Goal: Task Accomplishment & Management: Complete application form

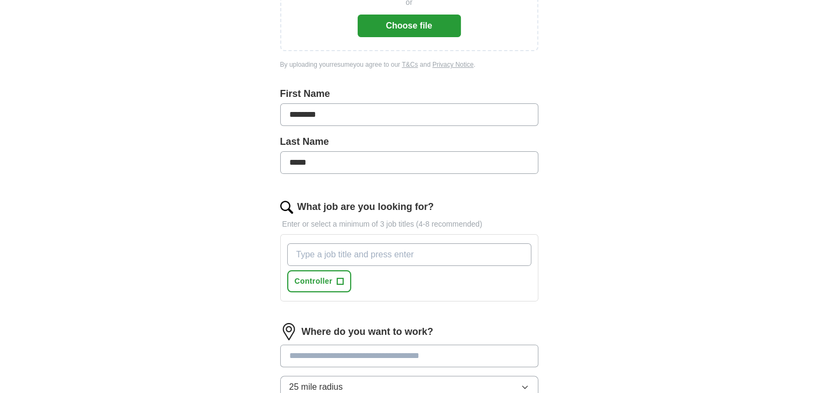
scroll to position [215, 0]
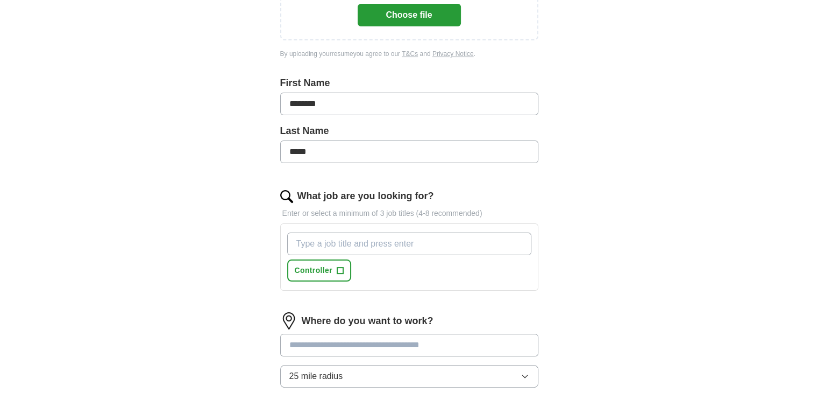
drag, startPoint x: 441, startPoint y: 244, endPoint x: 439, endPoint y: 236, distance: 8.2
click at [440, 240] on input "What job are you looking for?" at bounding box center [409, 243] width 244 height 23
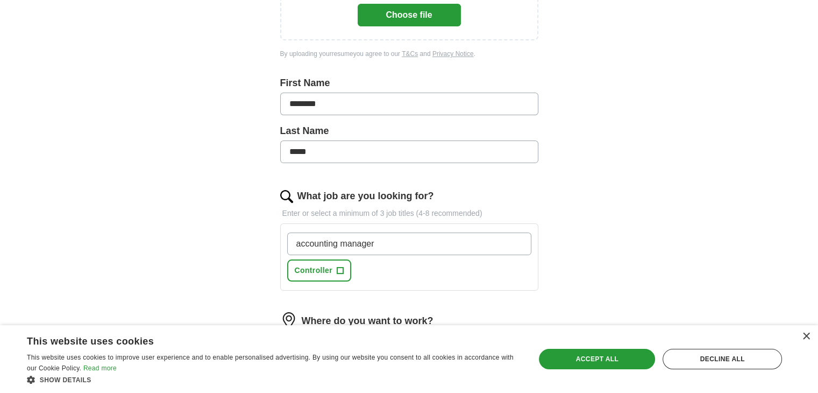
type input "accounting manager"
click at [446, 280] on div "accounting manager Controller +" at bounding box center [409, 257] width 248 height 58
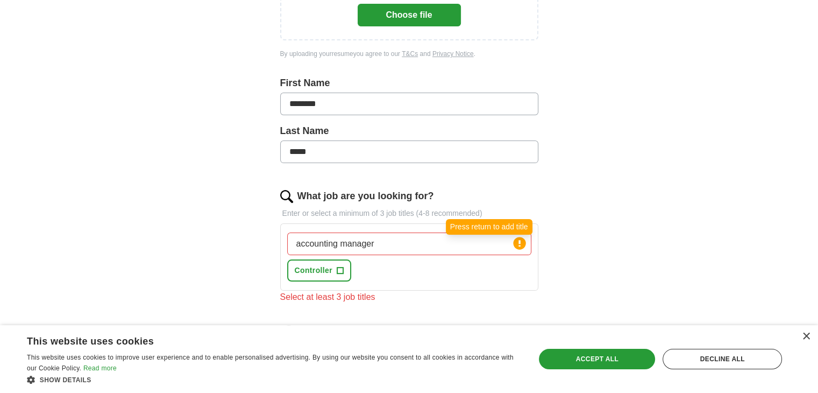
click at [523, 241] on circle at bounding box center [519, 243] width 12 height 12
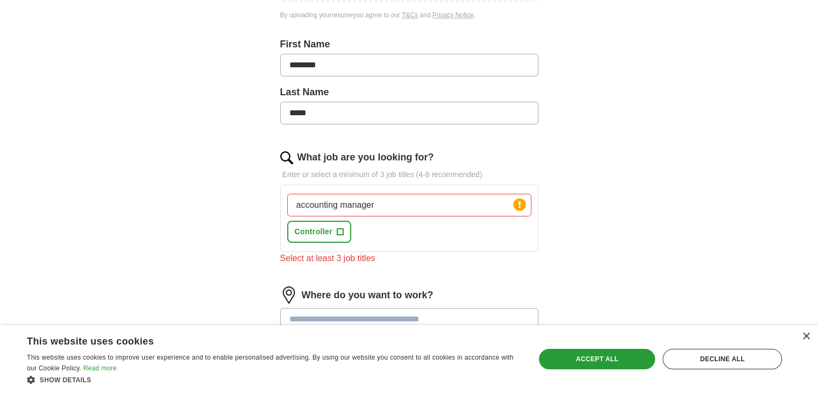
scroll to position [323, 0]
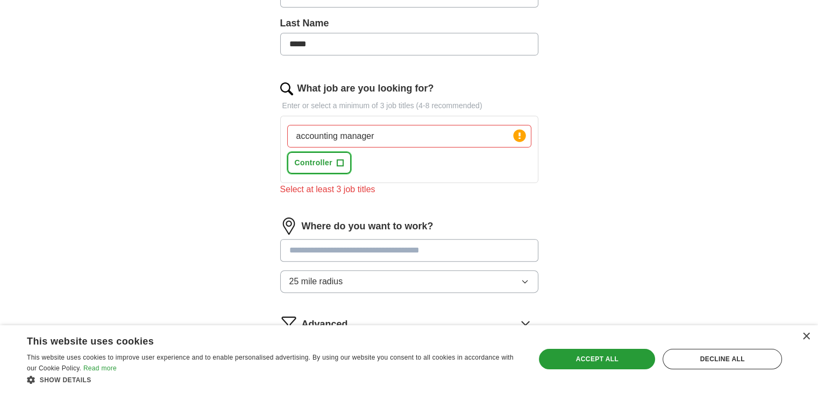
click at [341, 162] on span "+" at bounding box center [340, 163] width 6 height 9
click at [420, 171] on div "accounting manager Press return to add title Controller ✓ ×" at bounding box center [409, 149] width 248 height 58
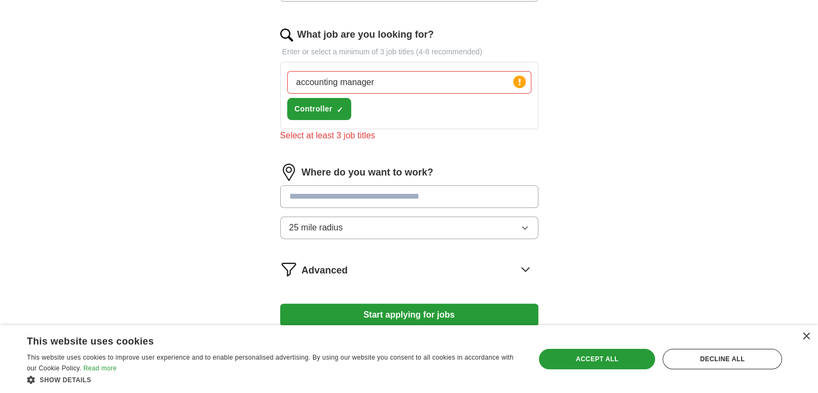
drag, startPoint x: 429, startPoint y: 82, endPoint x: 238, endPoint y: 77, distance: 191.5
click at [242, 81] on div "Let ApplyIQ do the hard work of searching and applying for jobs. Just tell us w…" at bounding box center [409, 36] width 344 height 638
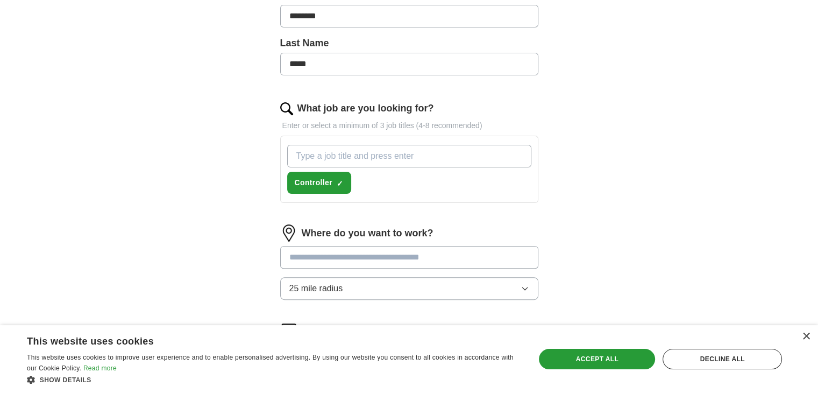
scroll to position [269, 0]
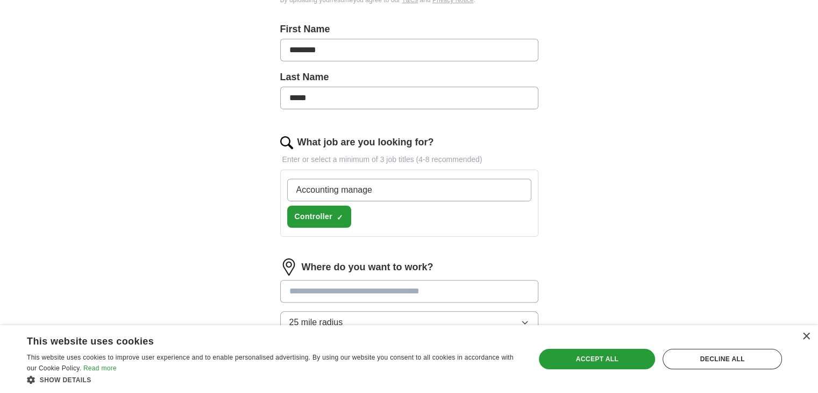
type input "Accounting manager"
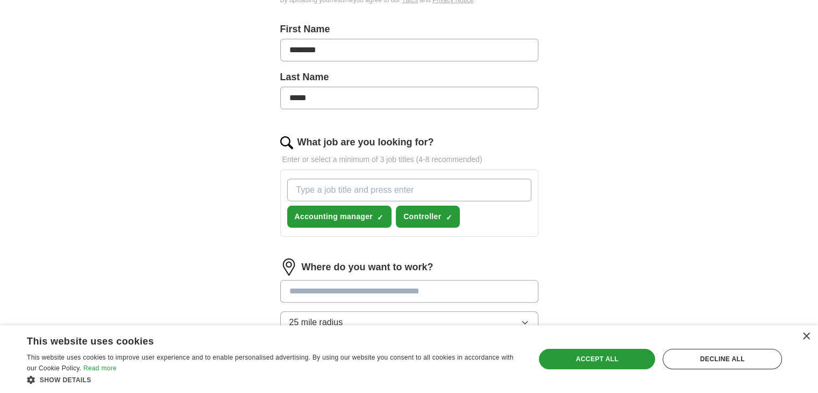
click at [446, 187] on input "What job are you looking for?" at bounding box center [409, 190] width 244 height 23
type input "business manager"
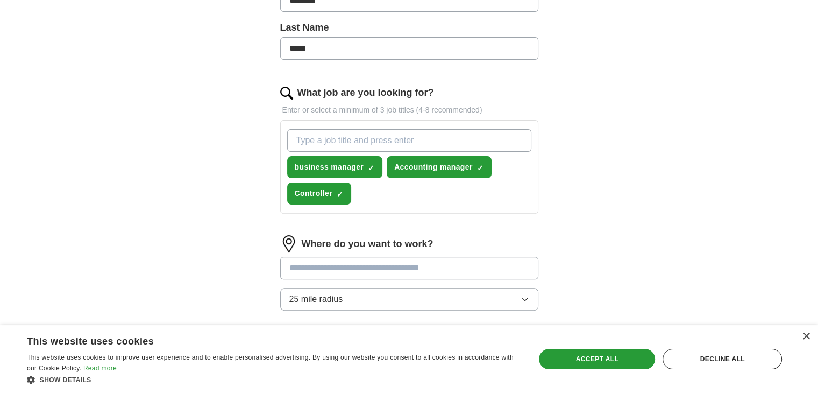
scroll to position [458, 0]
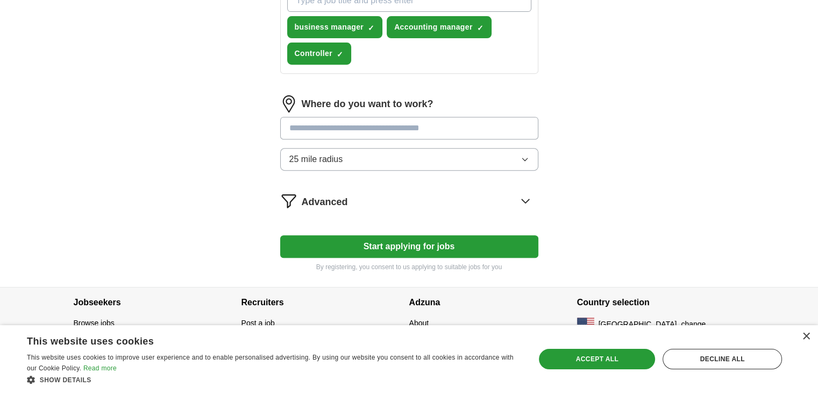
click at [365, 130] on input "text" at bounding box center [409, 128] width 258 height 23
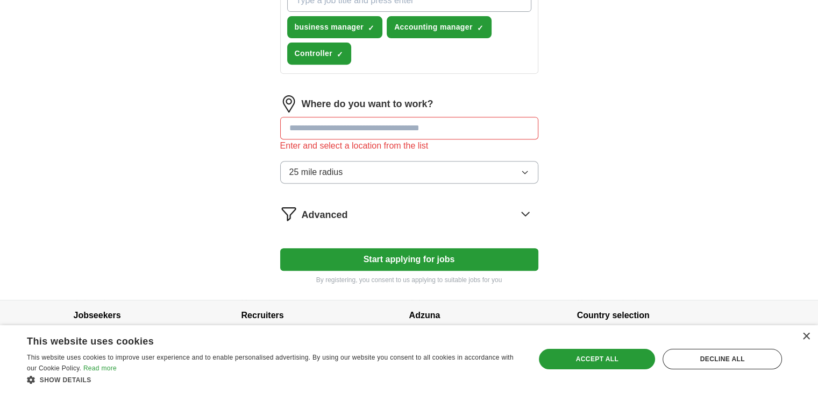
click at [337, 161] on button "25 mile radius" at bounding box center [409, 172] width 258 height 23
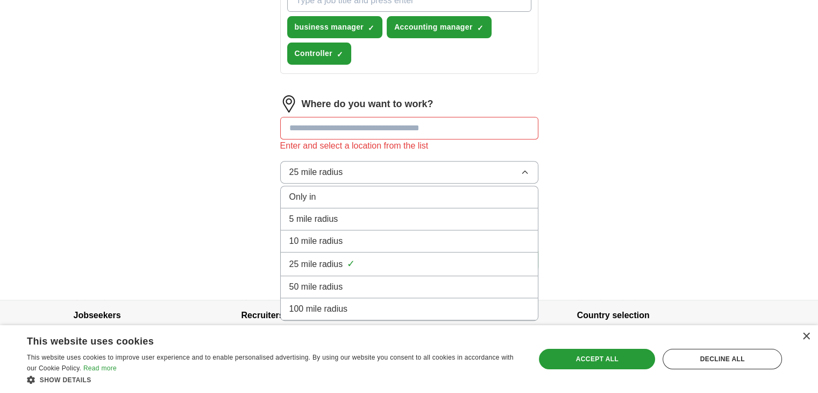
click at [364, 124] on input "text" at bounding box center [409, 128] width 258 height 23
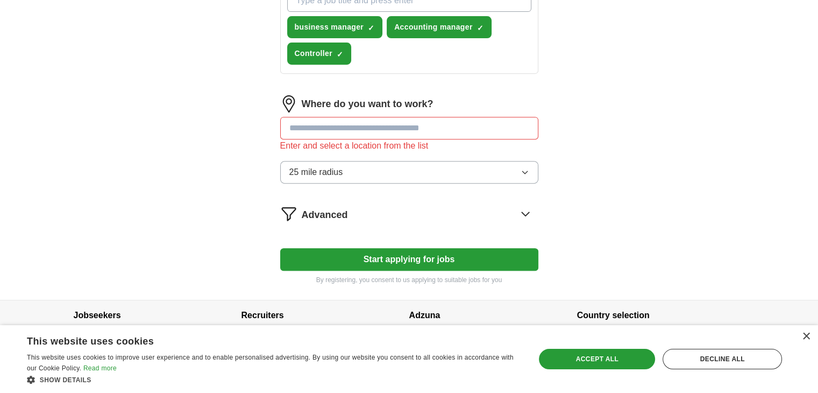
click at [523, 213] on icon at bounding box center [525, 213] width 17 height 17
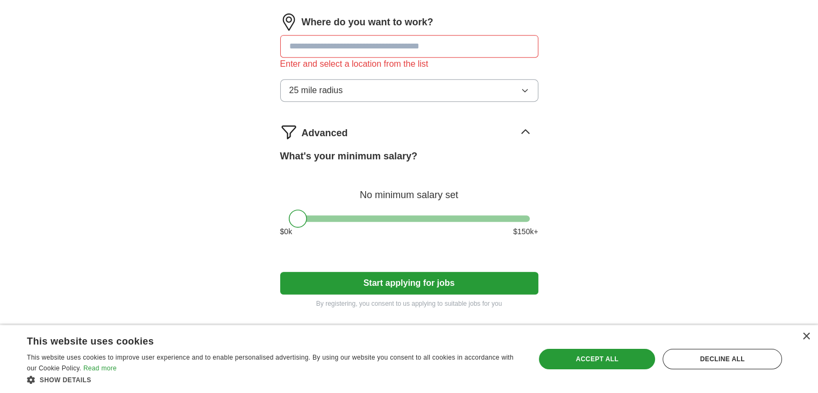
scroll to position [566, 0]
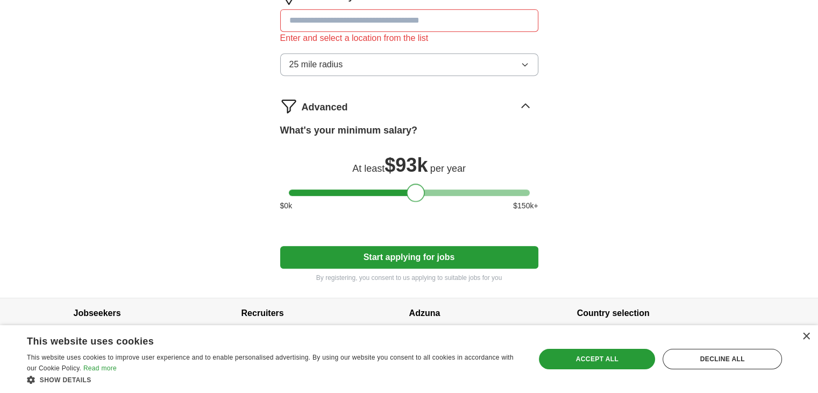
drag, startPoint x: 299, startPoint y: 189, endPoint x: 417, endPoint y: 187, distance: 118.3
click at [417, 187] on div at bounding box center [416, 192] width 18 height 18
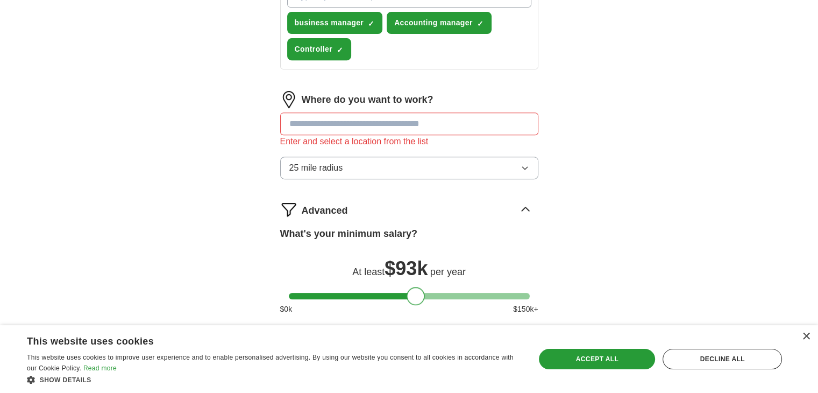
scroll to position [458, 0]
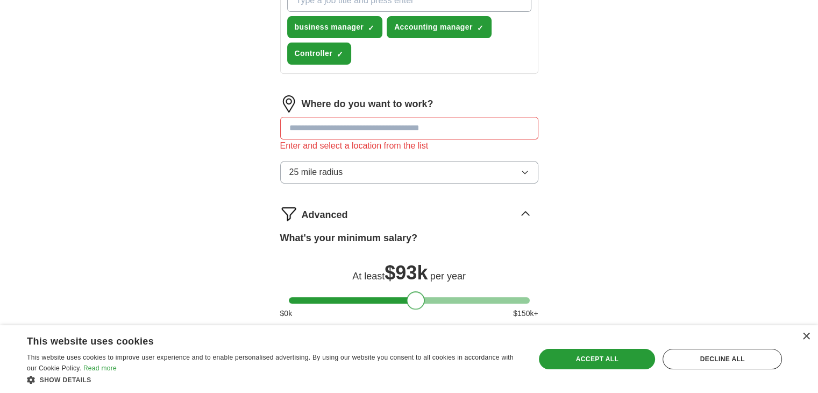
click at [346, 130] on input "text" at bounding box center [409, 128] width 258 height 23
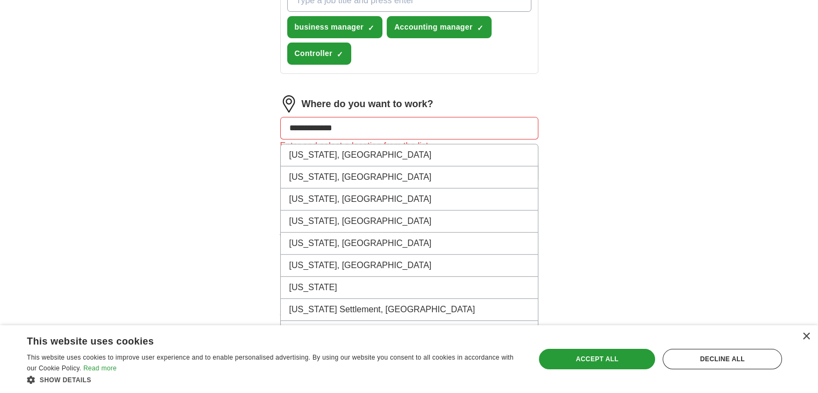
drag, startPoint x: 349, startPoint y: 118, endPoint x: 229, endPoint y: 119, distance: 119.4
click at [280, 353] on button "Start applying for jobs" at bounding box center [409, 364] width 258 height 23
click at [670, 192] on div "**********" at bounding box center [409, 14] width 688 height 905
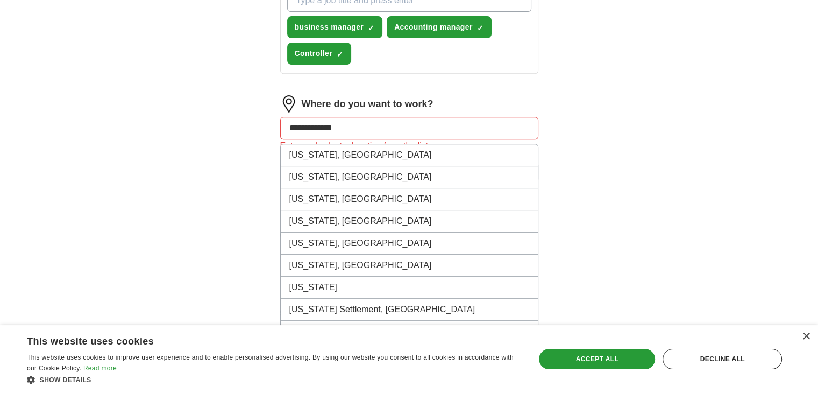
drag, startPoint x: 417, startPoint y: 127, endPoint x: 209, endPoint y: 117, distance: 207.9
click at [209, 117] on div "**********" at bounding box center [409, 14] width 688 height 905
click at [746, 151] on div "**********" at bounding box center [409, 14] width 688 height 905
drag, startPoint x: 390, startPoint y: 123, endPoint x: 233, endPoint y: 117, distance: 157.2
click at [234, 117] on div "**********" at bounding box center [409, 14] width 688 height 905
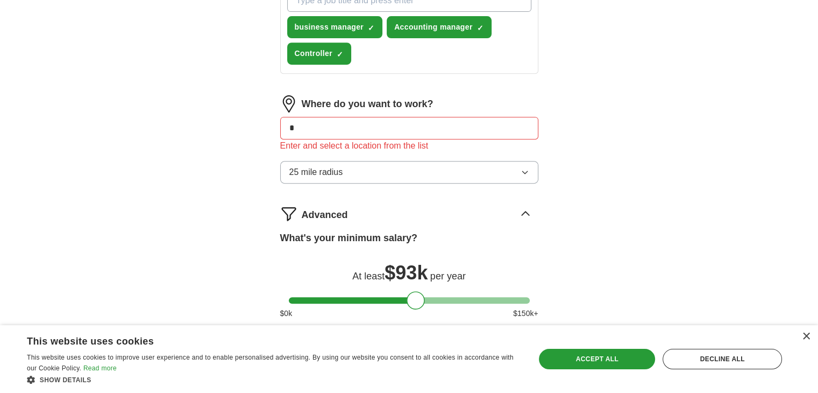
type input "*"
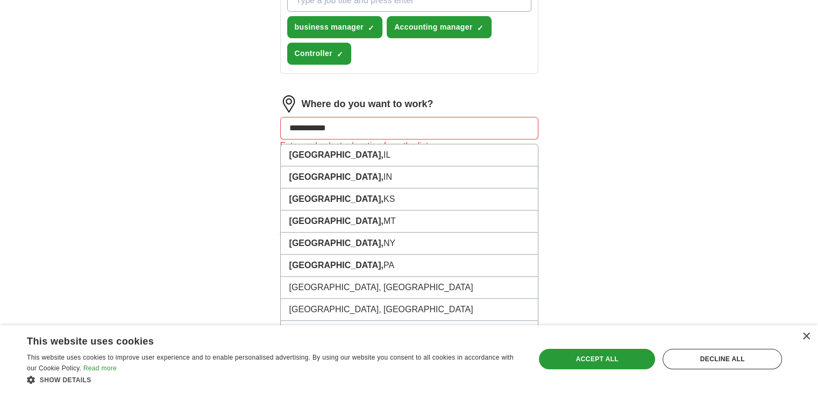
type input "**********"
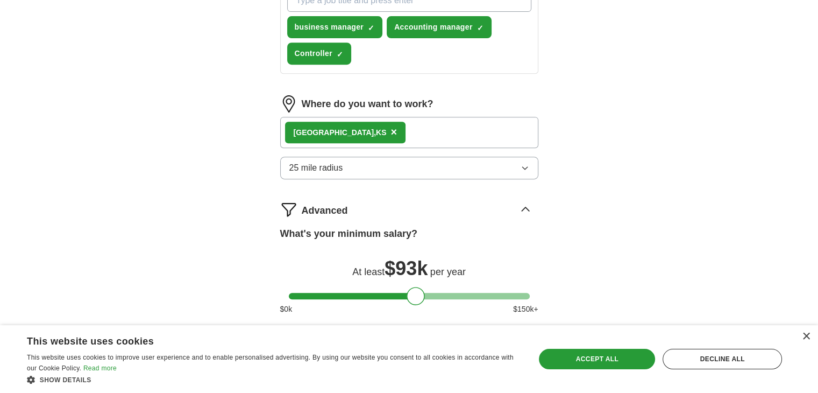
click at [693, 188] on div "ApplyIQ Let ApplyIQ do the hard work of searching and applying for jobs. Just t…" at bounding box center [409, 5] width 688 height 887
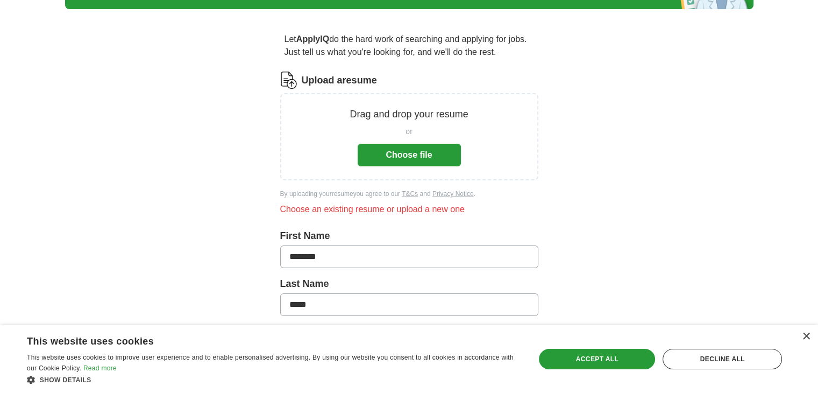
scroll to position [41, 0]
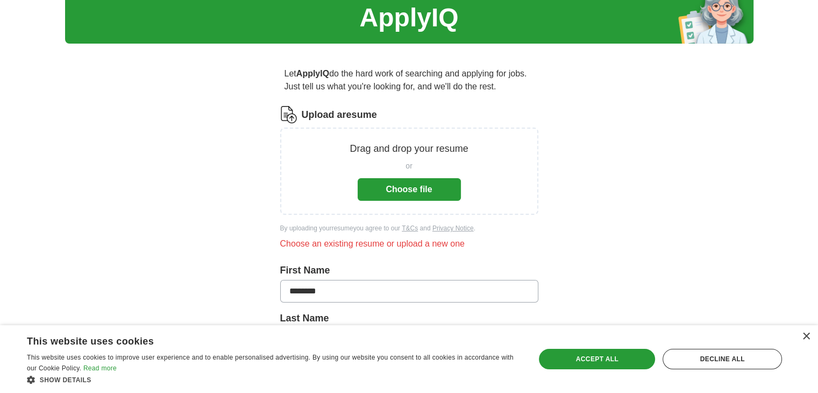
click at [425, 186] on button "Choose file" at bounding box center [409, 189] width 103 height 23
click at [392, 193] on button "Choose file" at bounding box center [409, 189] width 103 height 23
click at [410, 186] on button "Choose file" at bounding box center [409, 189] width 103 height 23
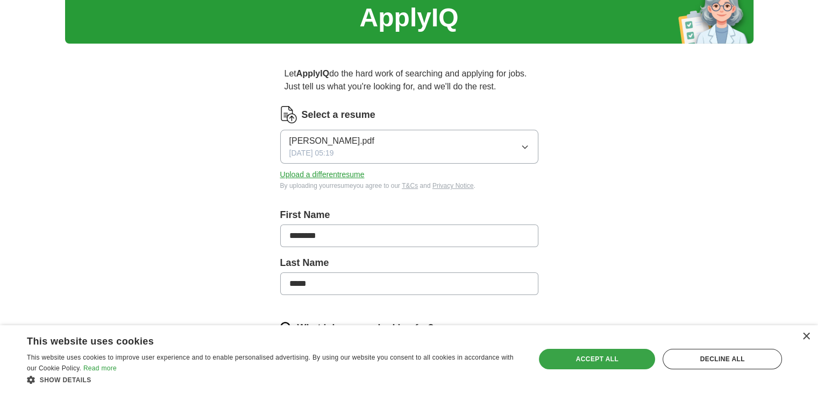
click at [617, 356] on div "Accept all" at bounding box center [597, 359] width 116 height 20
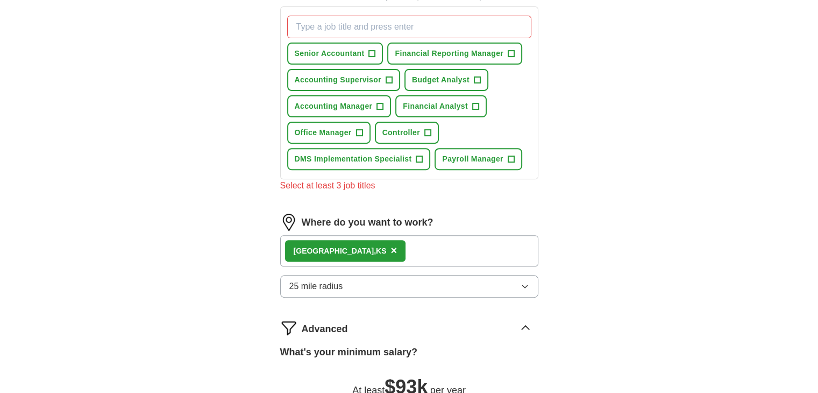
scroll to position [417, 0]
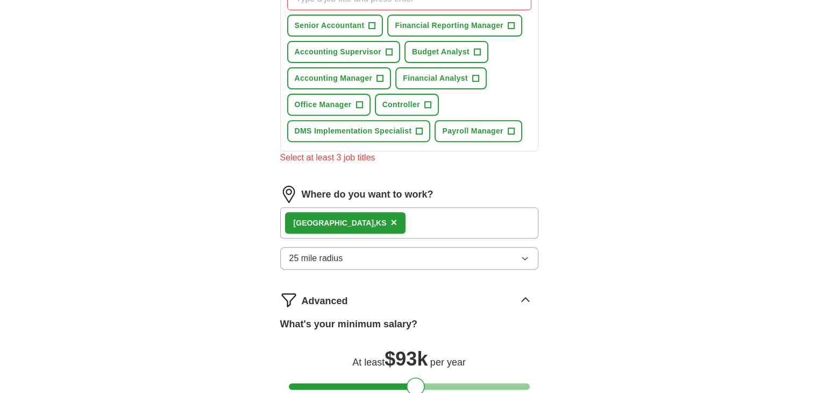
click at [510, 254] on button "25 mile radius" at bounding box center [409, 258] width 258 height 23
click at [637, 246] on div "ApplyIQ Let ApplyIQ do the hard work of searching and applying for jobs. Just t…" at bounding box center [409, 77] width 688 height 924
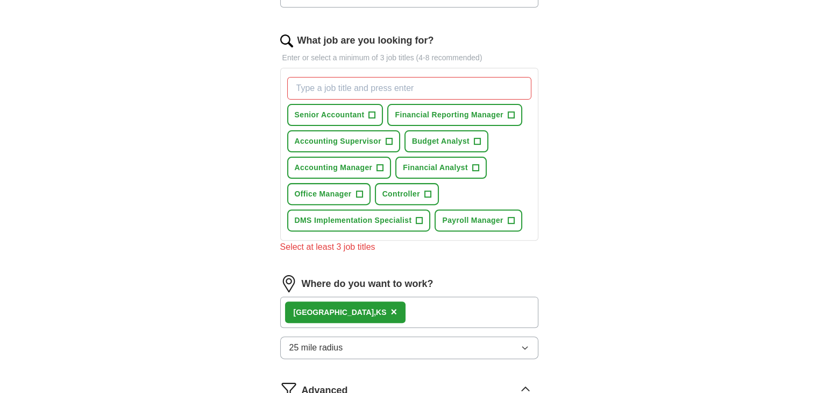
scroll to position [310, 0]
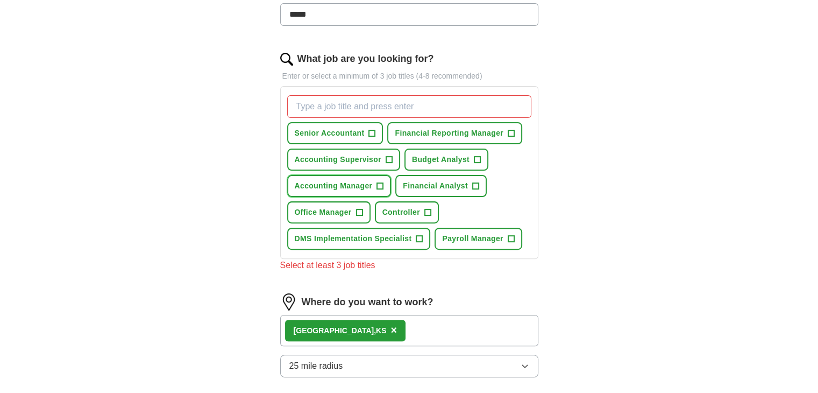
click at [343, 182] on span "Accounting Manager" at bounding box center [334, 185] width 78 height 11
click at [347, 158] on span "Accounting Supervisor" at bounding box center [338, 159] width 87 height 11
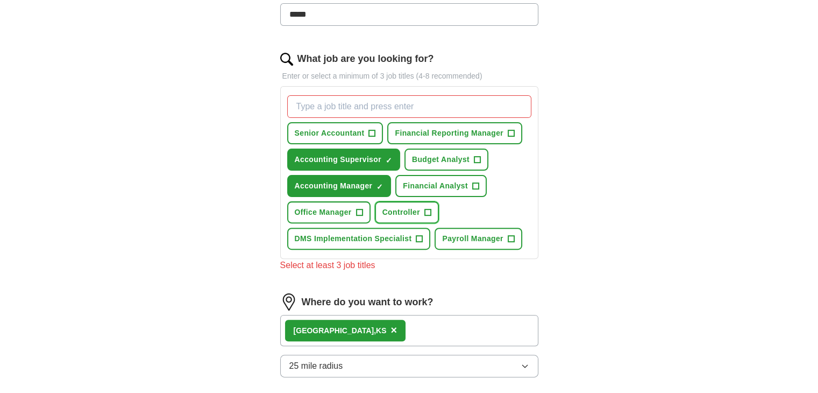
click at [424, 212] on span "+" at bounding box center [427, 212] width 6 height 9
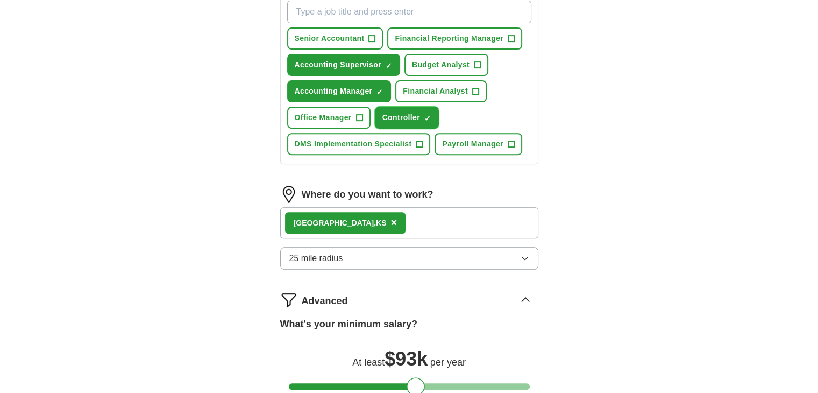
scroll to position [417, 0]
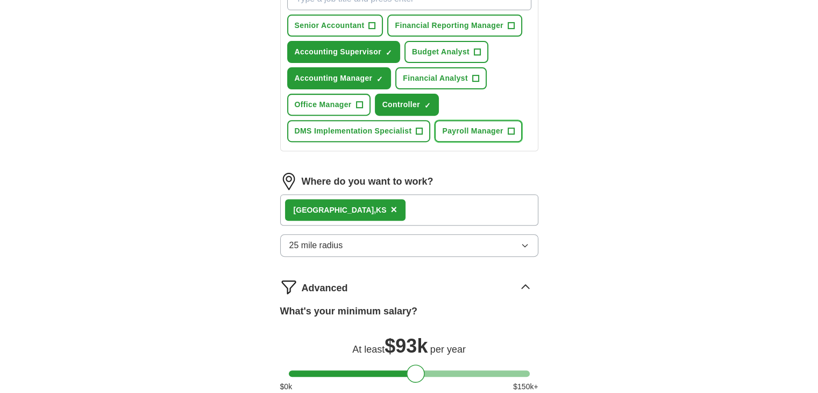
click at [484, 128] on span "Payroll Manager" at bounding box center [472, 130] width 61 height 11
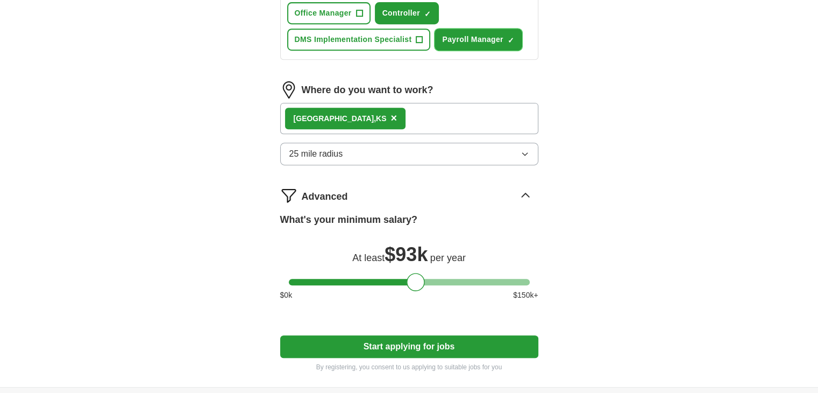
scroll to position [579, 0]
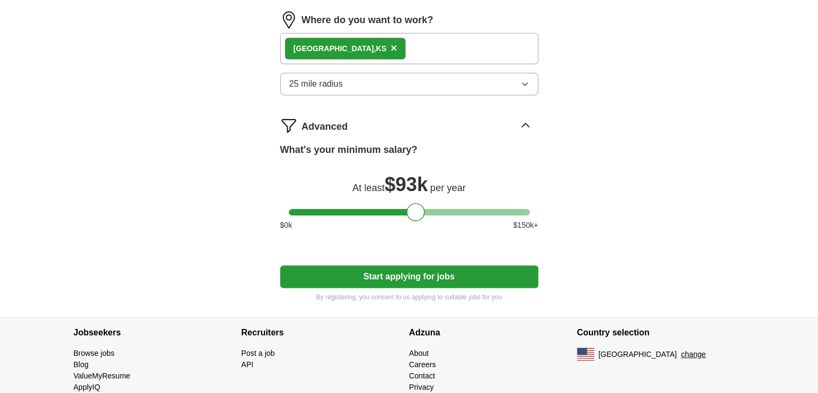
click at [480, 269] on button "Start applying for jobs" at bounding box center [409, 276] width 258 height 23
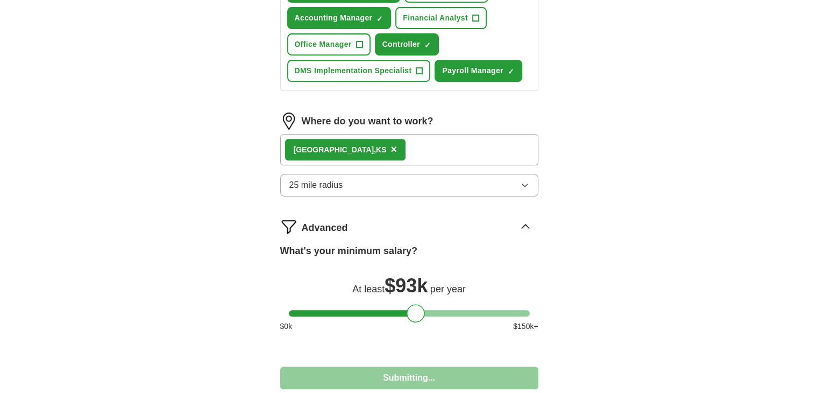
select select "**"
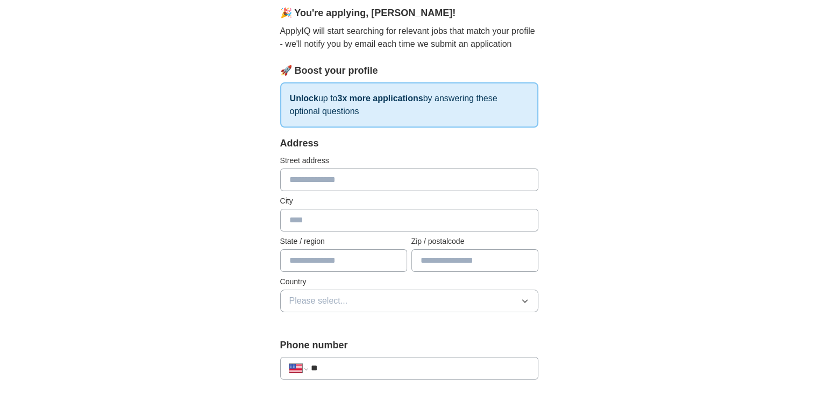
scroll to position [108, 0]
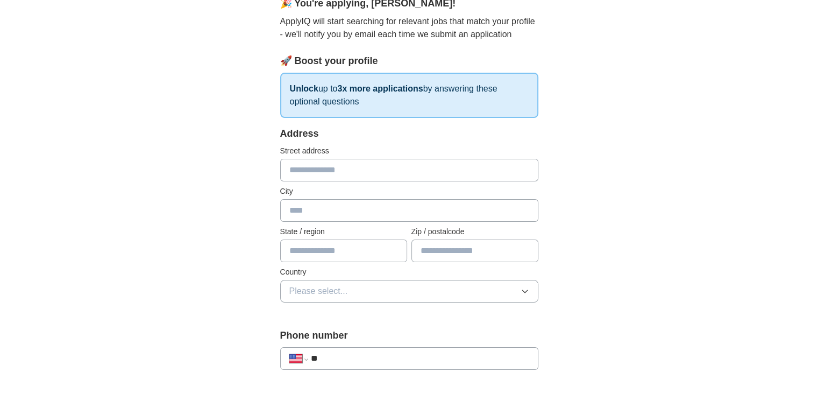
click at [338, 167] on input "text" at bounding box center [409, 170] width 258 height 23
type input "**********"
type input "*********"
type input "******"
type input "*****"
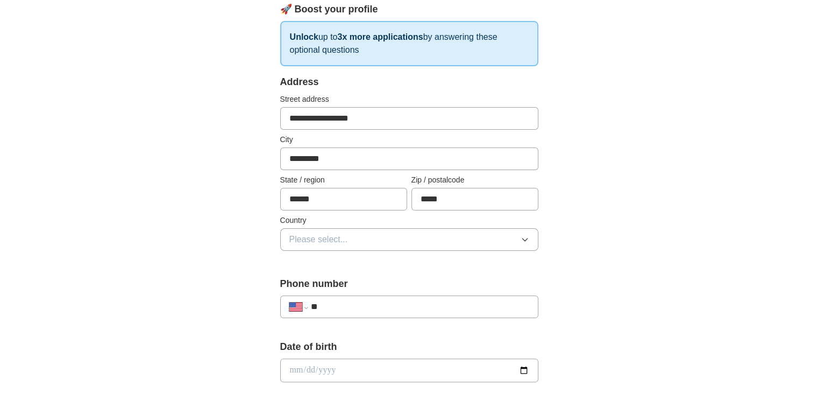
scroll to position [215, 0]
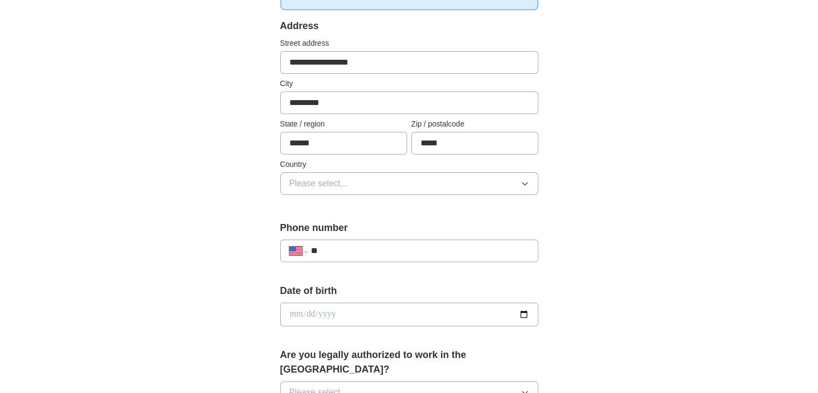
click at [388, 246] on input "**" at bounding box center [419, 250] width 218 height 13
type input "**********"
click at [328, 315] on input "date" at bounding box center [409, 314] width 258 height 24
click at [292, 314] on input "date" at bounding box center [409, 314] width 258 height 24
type input "**********"
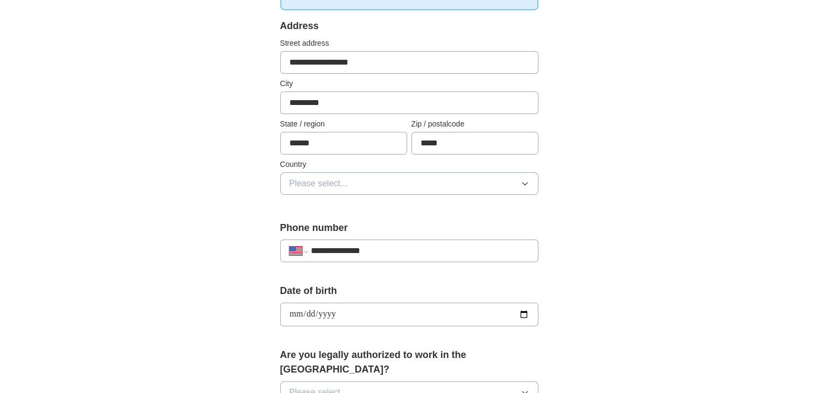
drag, startPoint x: 716, startPoint y: 337, endPoint x: 710, endPoint y: 334, distance: 6.0
click at [716, 336] on div "**********" at bounding box center [409, 307] width 688 height 979
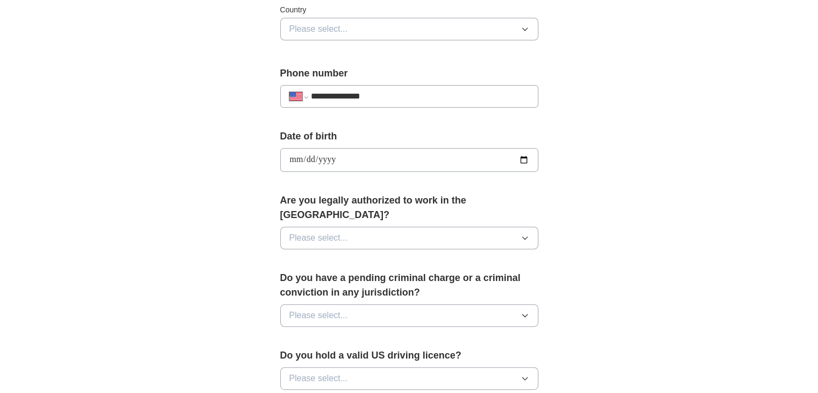
scroll to position [376, 0]
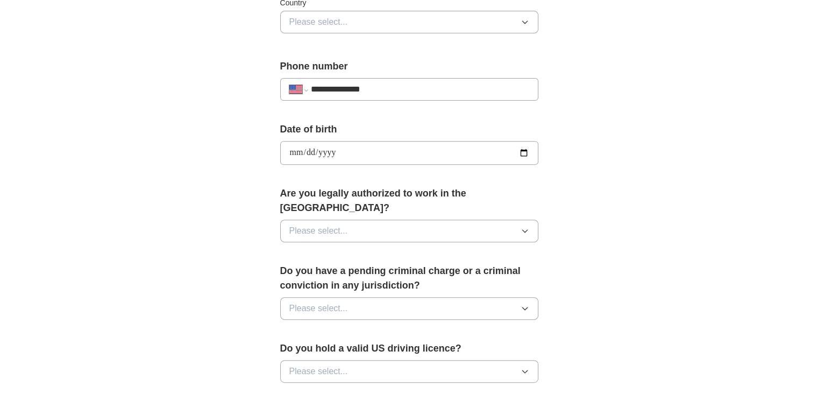
click at [480, 219] on button "Please select..." at bounding box center [409, 230] width 258 height 23
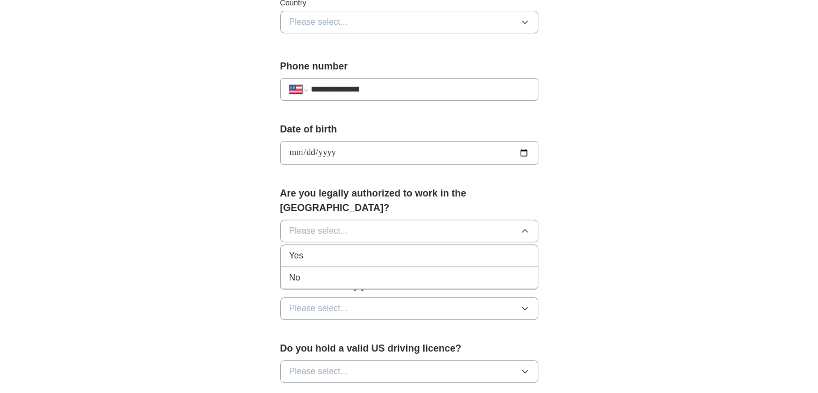
click at [379, 245] on li "Yes" at bounding box center [409, 256] width 257 height 22
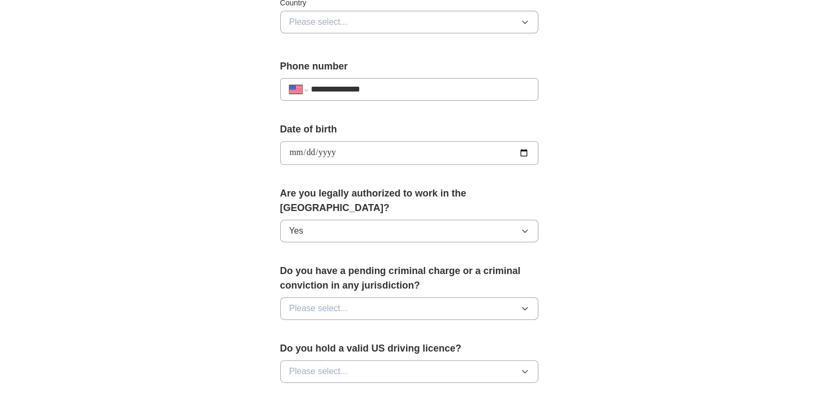
click at [375, 297] on button "Please select..." at bounding box center [409, 308] width 258 height 23
click at [353, 349] on div "No" at bounding box center [409, 355] width 240 height 13
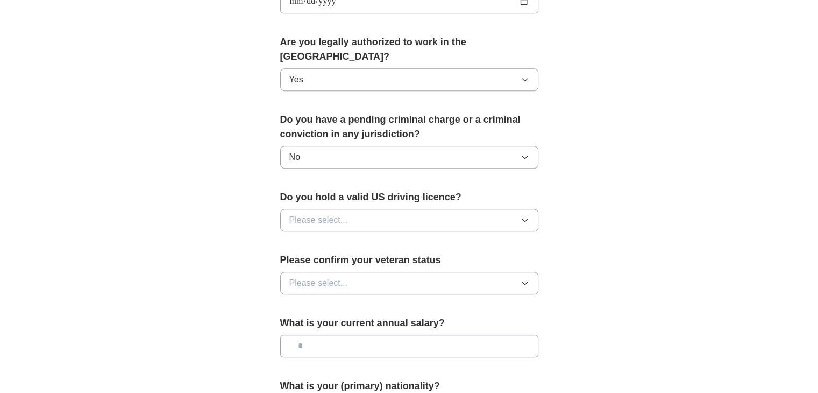
scroll to position [538, 0]
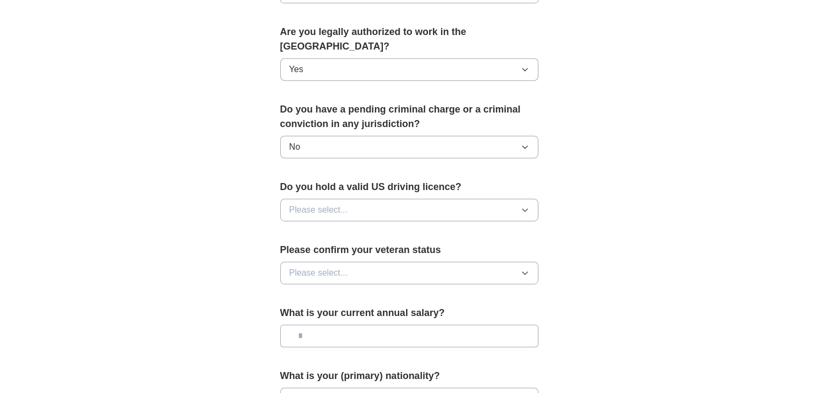
click at [392, 198] on button "Please select..." at bounding box center [409, 209] width 258 height 23
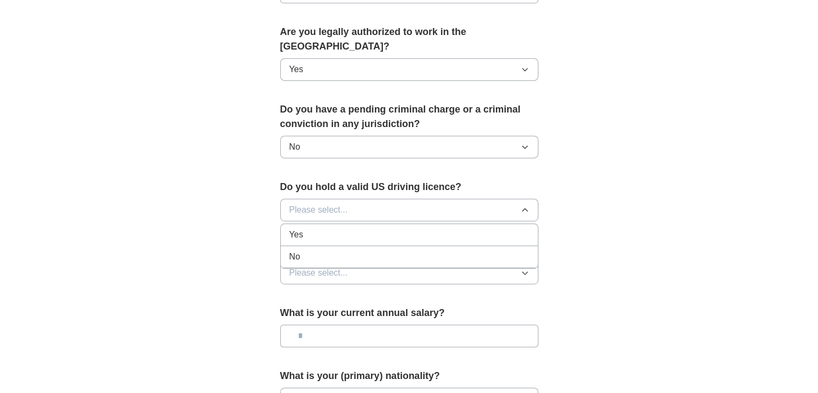
click at [359, 228] on div "Yes" at bounding box center [409, 234] width 240 height 13
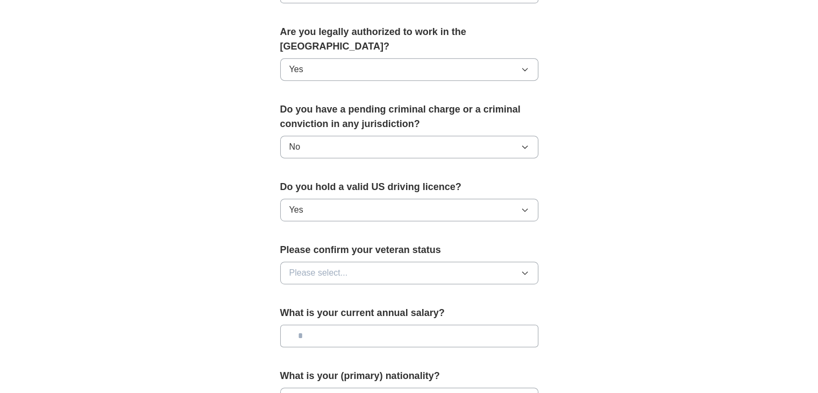
click at [422, 261] on button "Please select..." at bounding box center [409, 272] width 258 height 23
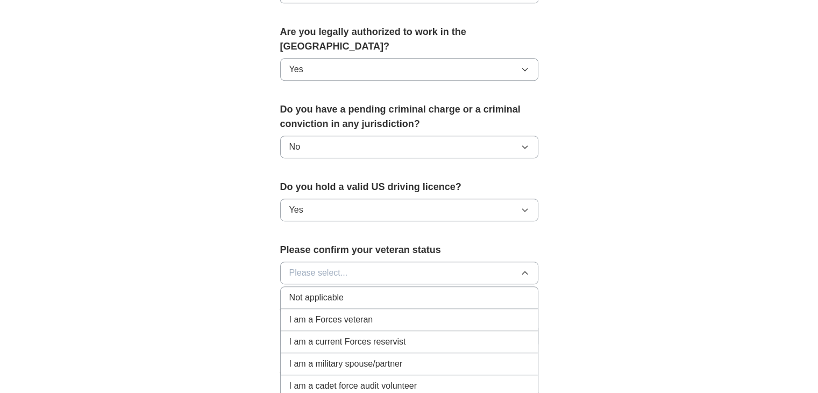
drag, startPoint x: 371, startPoint y: 285, endPoint x: 394, endPoint y: 278, distance: 24.0
click at [371, 291] on div "Not applicable" at bounding box center [409, 297] width 240 height 13
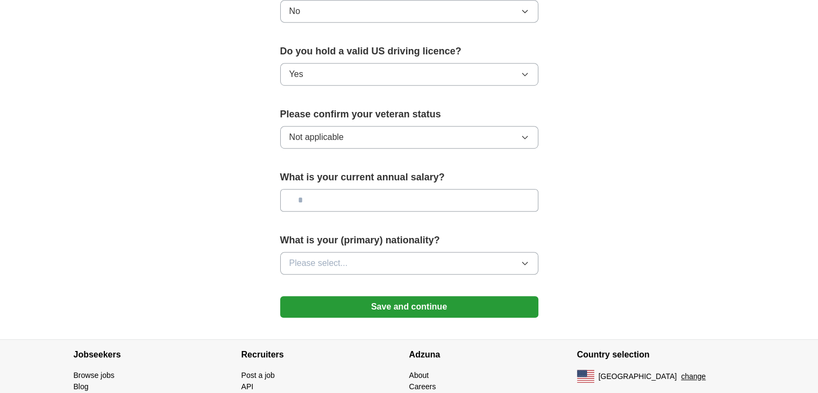
scroll to position [699, 0]
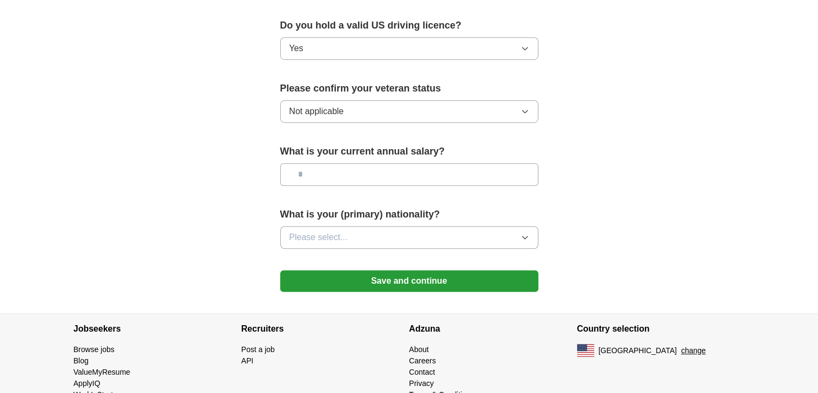
click at [422, 163] on input "text" at bounding box center [409, 174] width 258 height 23
type input "********"
click at [411, 226] on button "Please select..." at bounding box center [409, 237] width 258 height 23
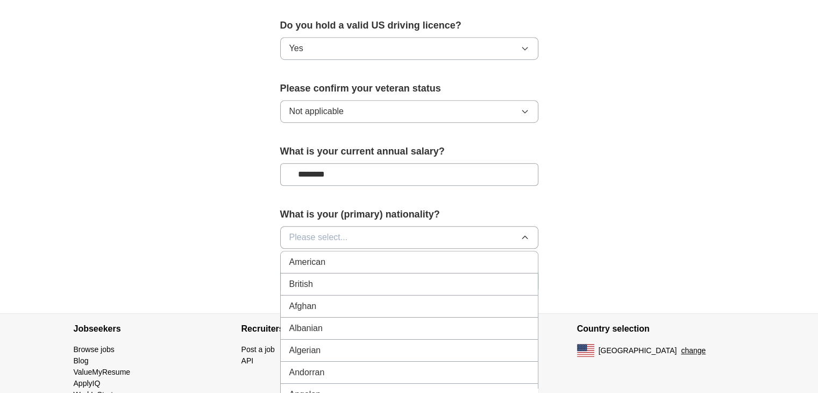
click at [396, 255] on div "American" at bounding box center [409, 261] width 240 height 13
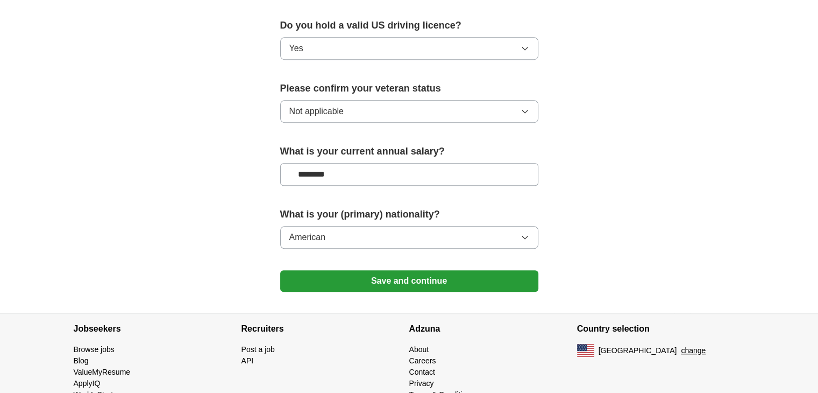
click at [480, 270] on button "Save and continue" at bounding box center [409, 281] width 258 height 22
